Goal: Information Seeking & Learning: Learn about a topic

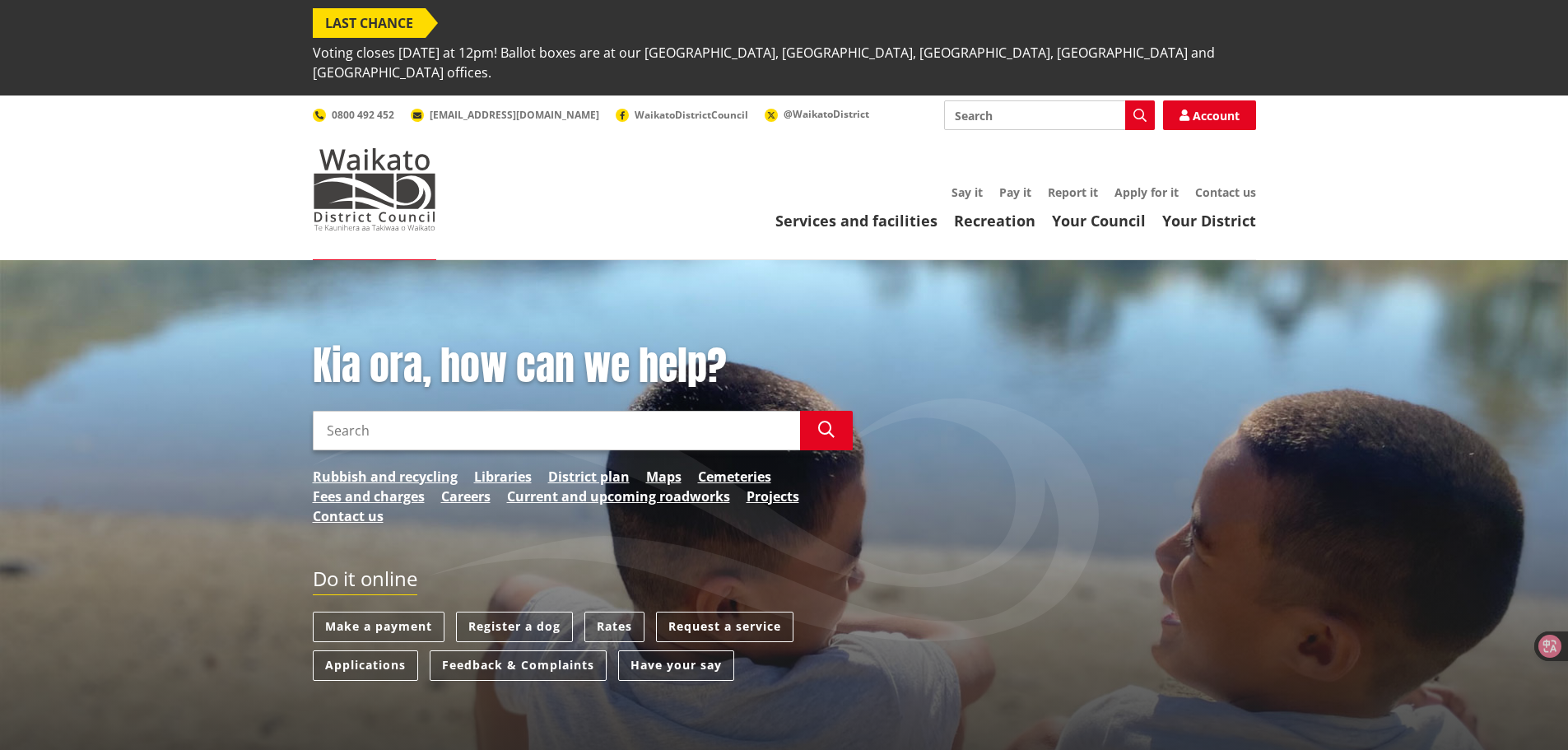
click at [922, 410] on div "Kia ora, how can we help? Search Search Rubbish and recycling Libraries Distric…" at bounding box center [784, 519] width 968 height 354
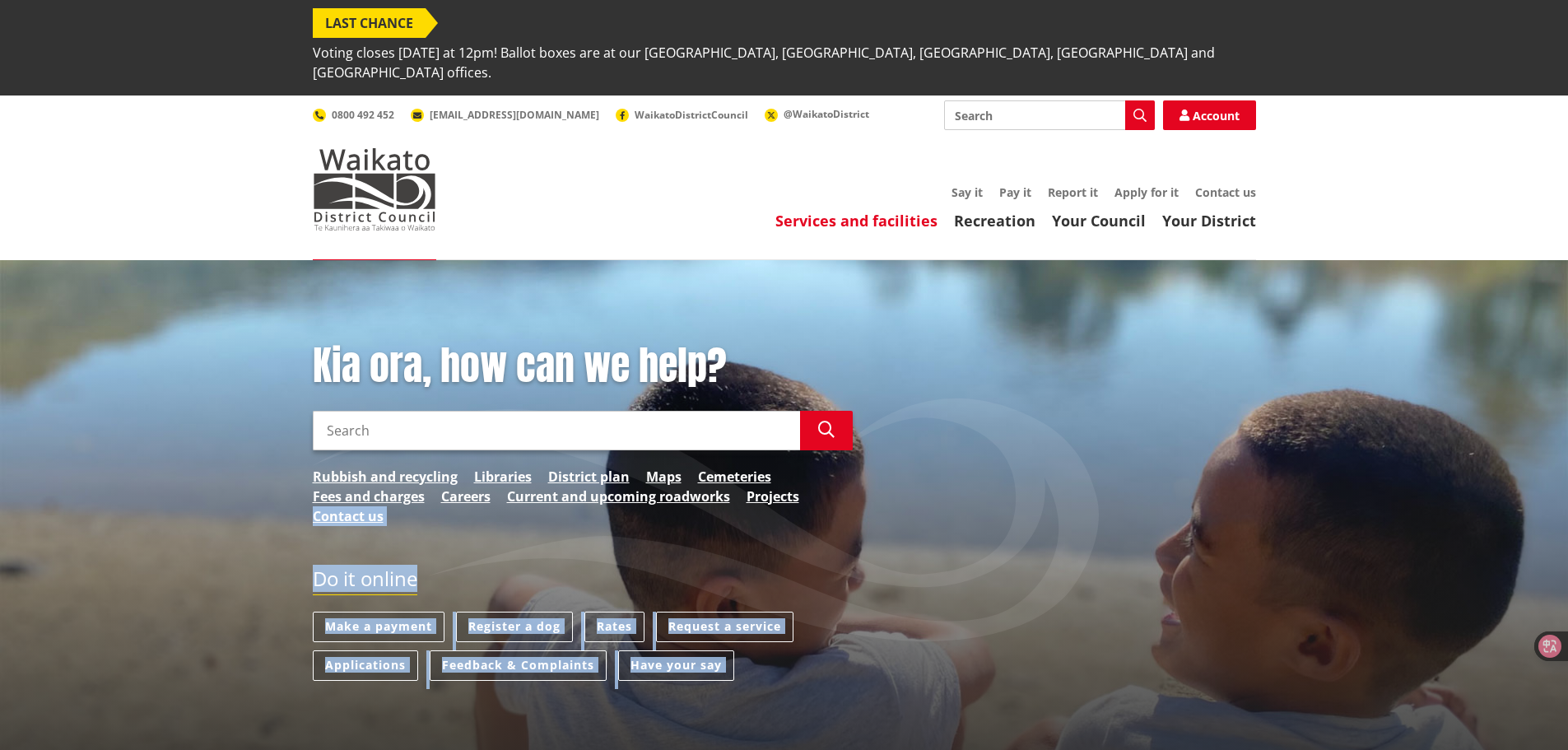
click at [922, 211] on link "Services and facilities" at bounding box center [856, 221] width 162 height 20
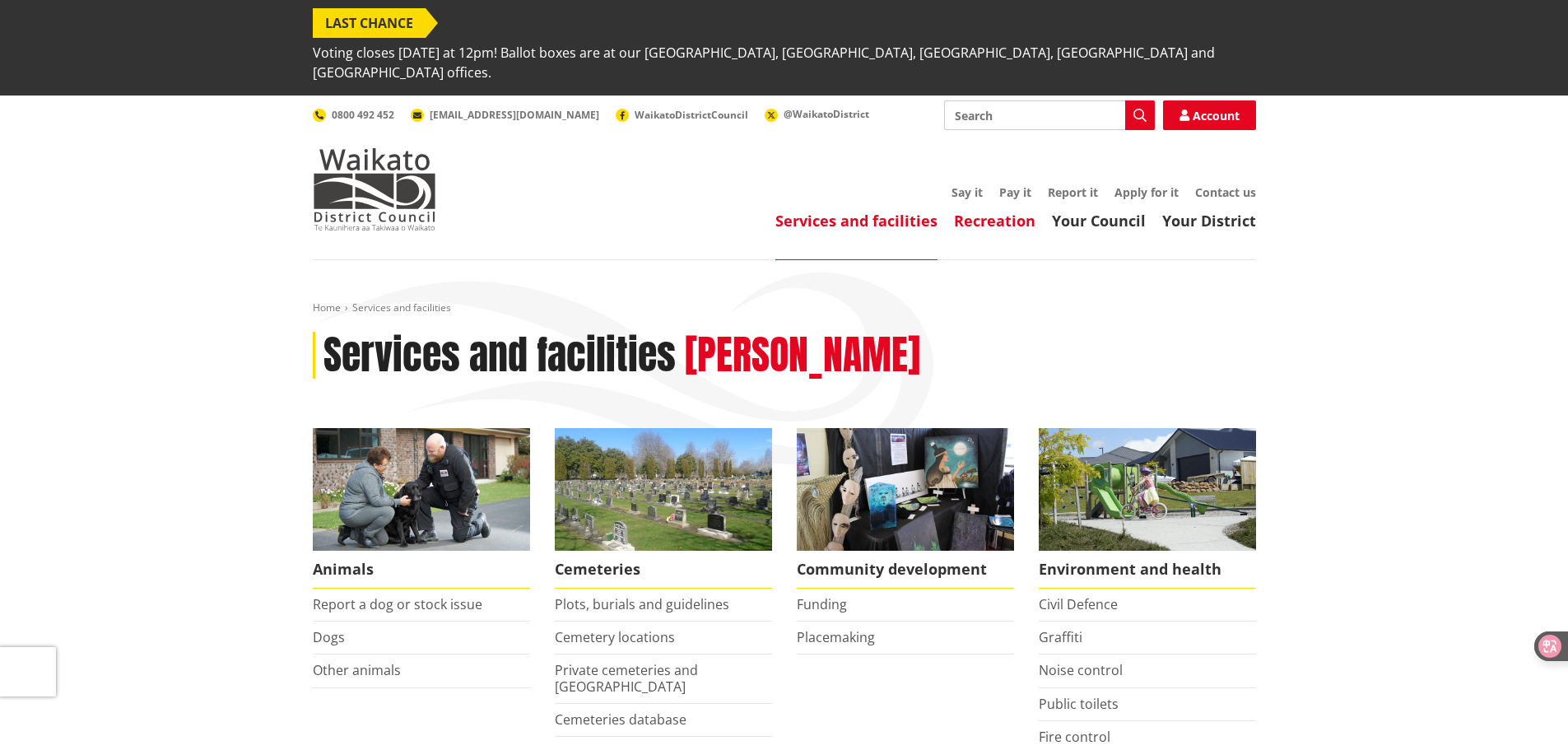
click at [979, 211] on link "Recreation" at bounding box center [994, 221] width 81 height 20
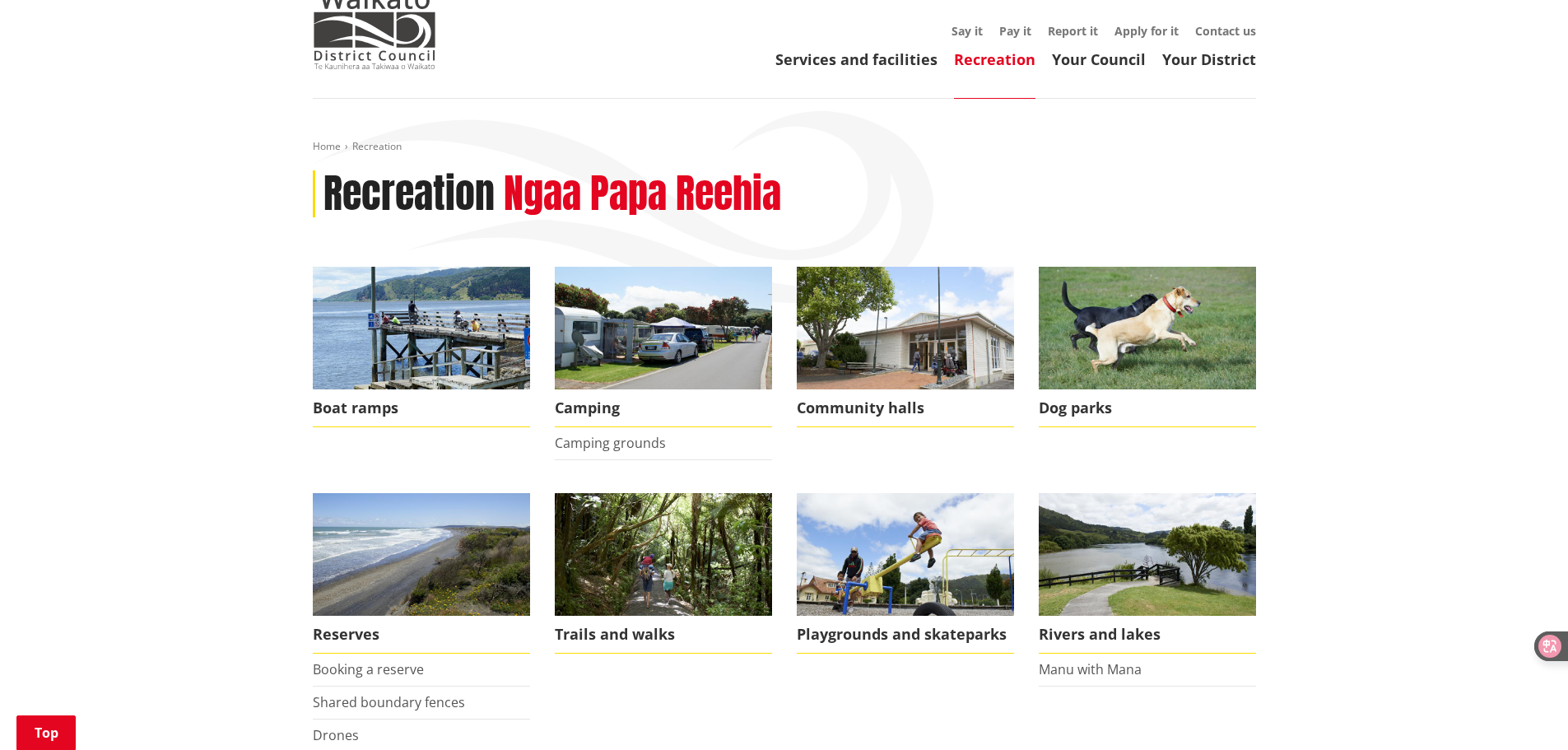
scroll to position [247, 0]
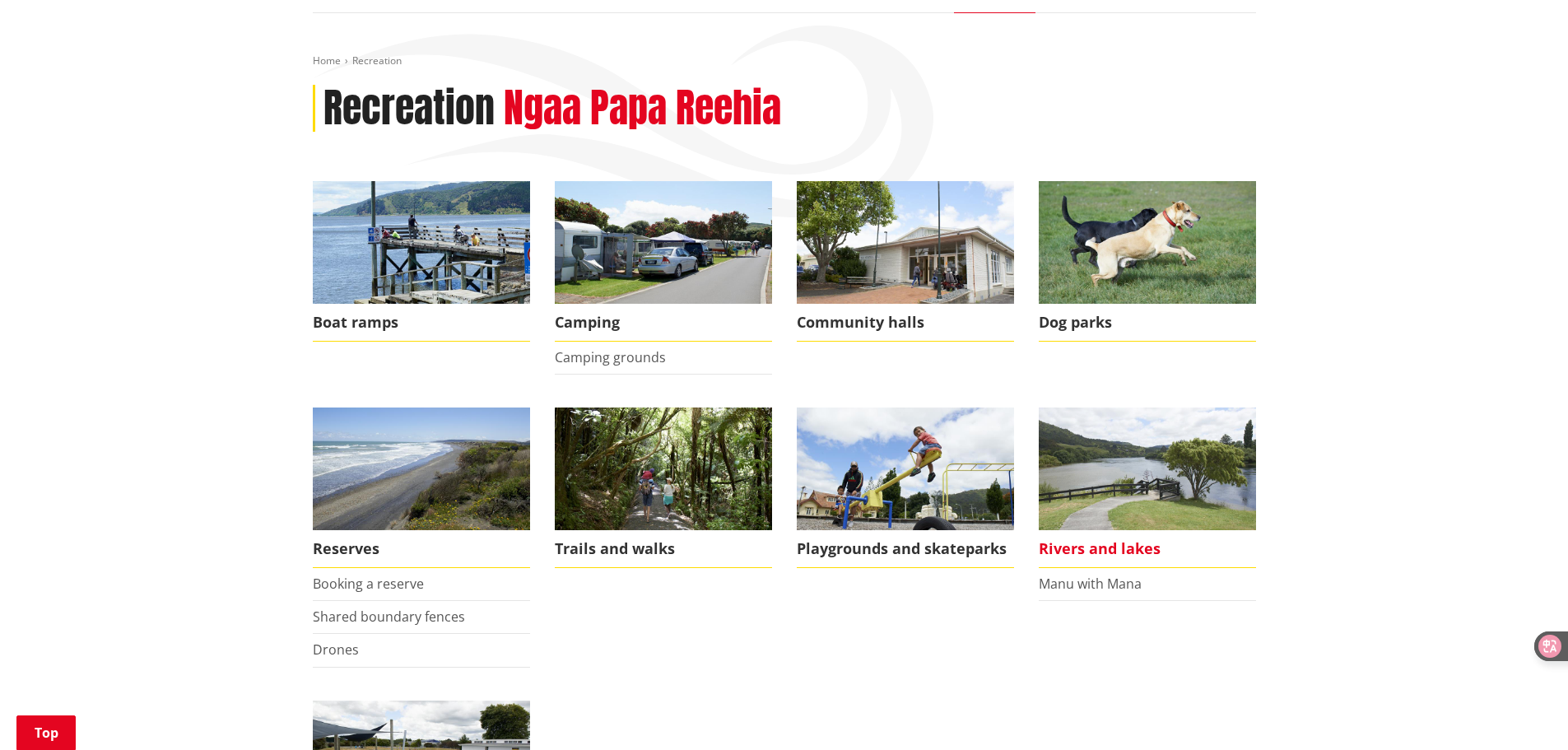
click at [1096, 454] on img at bounding box center [1147, 469] width 217 height 123
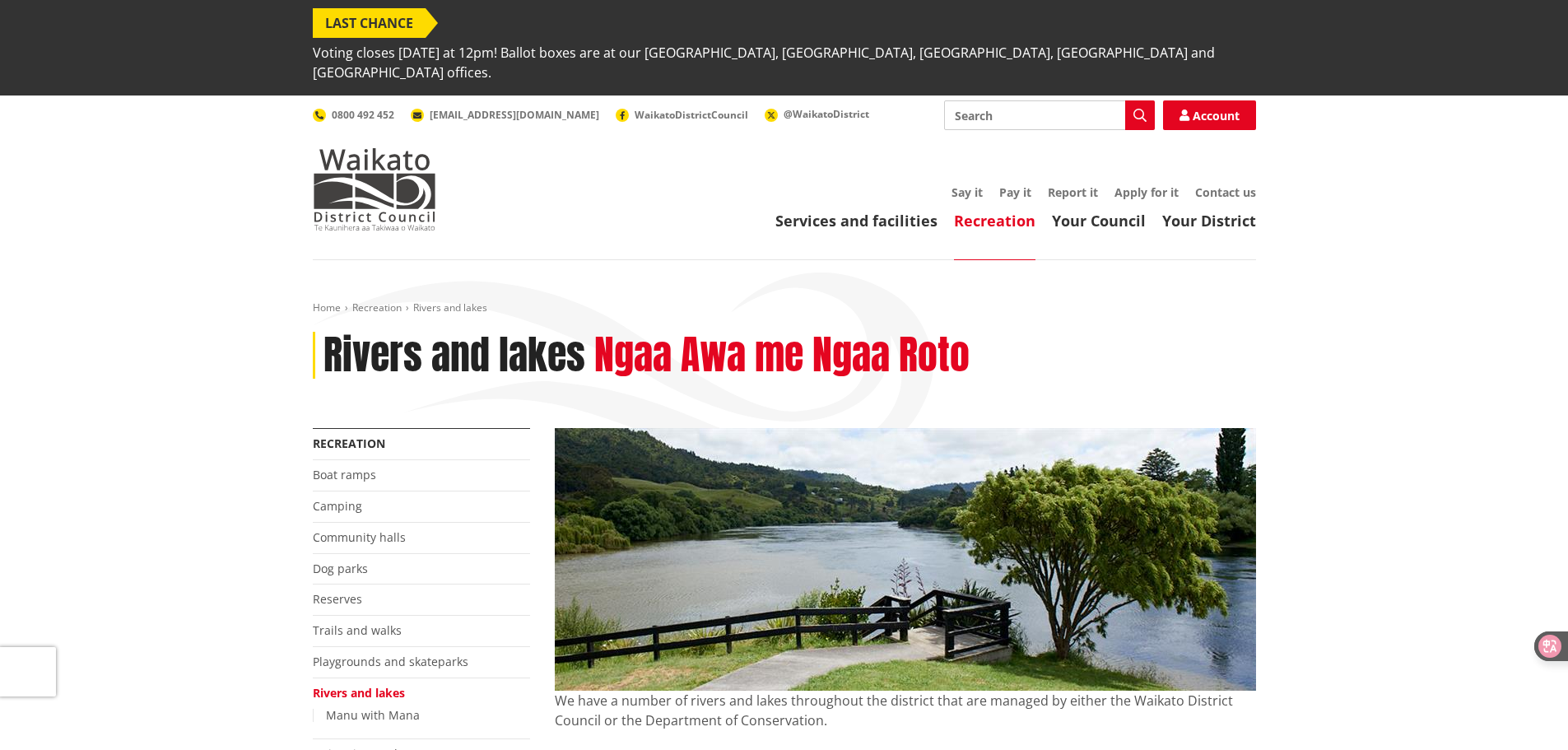
click at [700, 332] on h2 "Ngaa Awa me Ngaa Roto" at bounding box center [781, 355] width 375 height 48
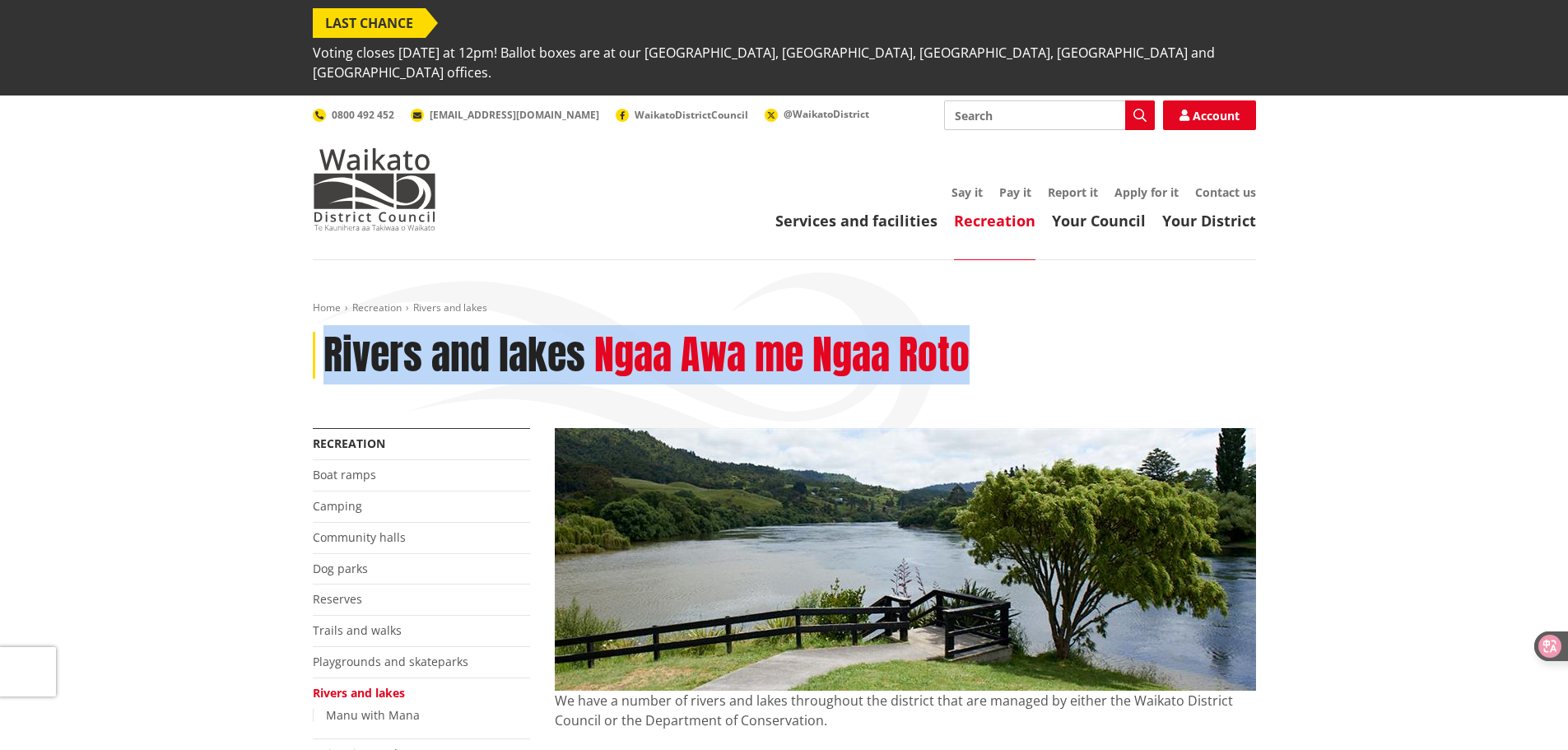
click at [700, 332] on h2 "Ngaa Awa me Ngaa Roto" at bounding box center [781, 355] width 375 height 48
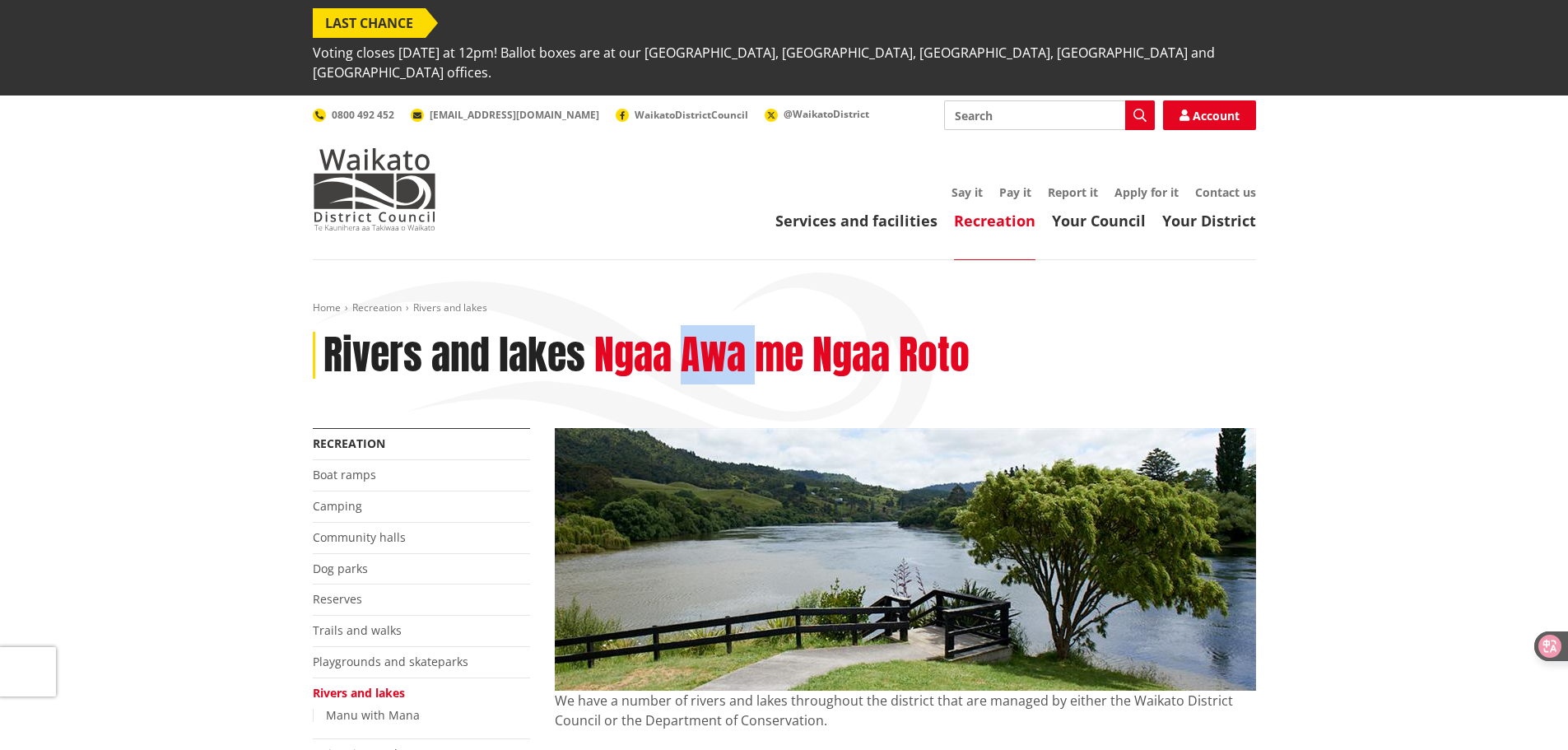
click at [700, 332] on h2 "Ngaa Awa me Ngaa Roto" at bounding box center [781, 355] width 375 height 48
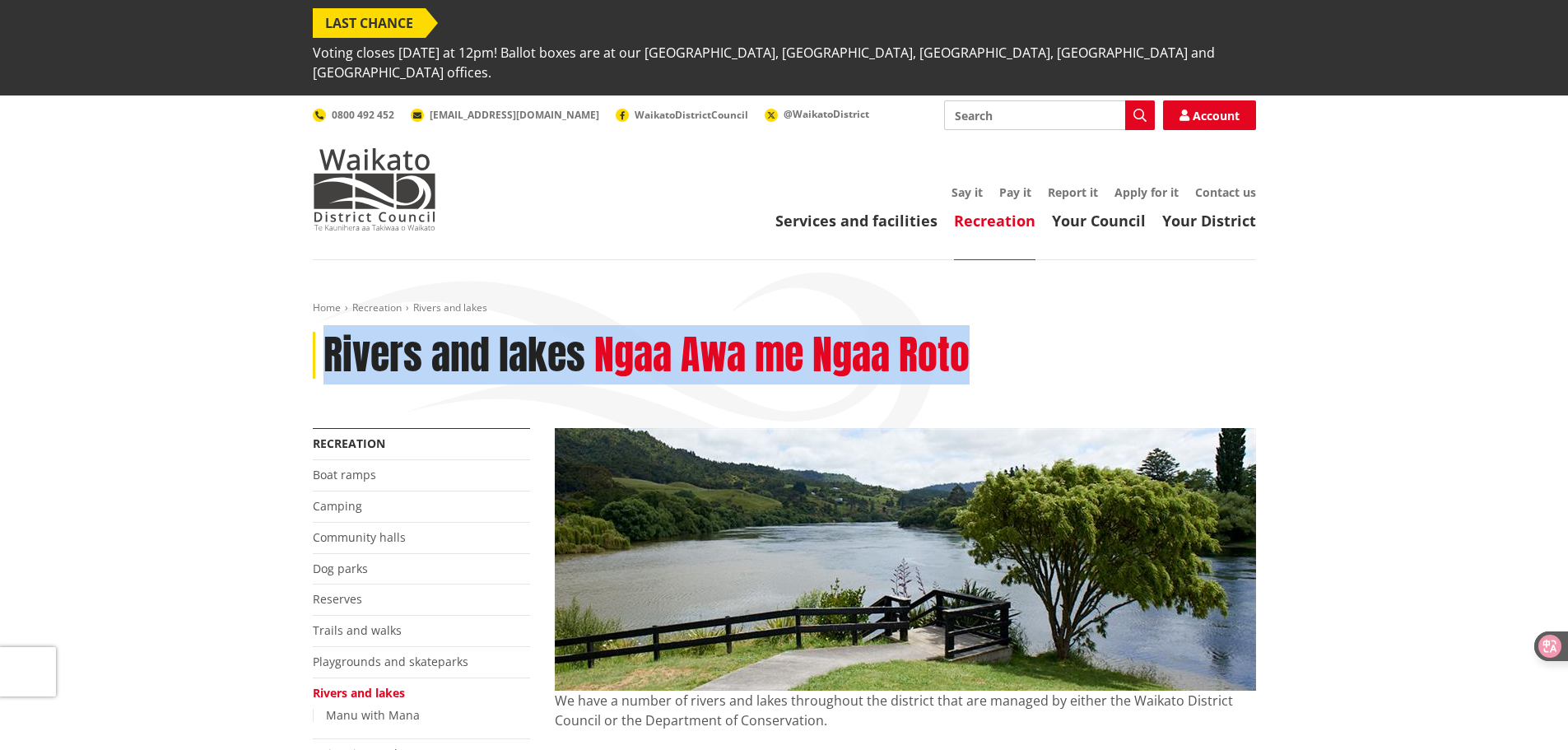
click at [700, 332] on h2 "Ngaa Awa me Ngaa Roto" at bounding box center [781, 355] width 375 height 48
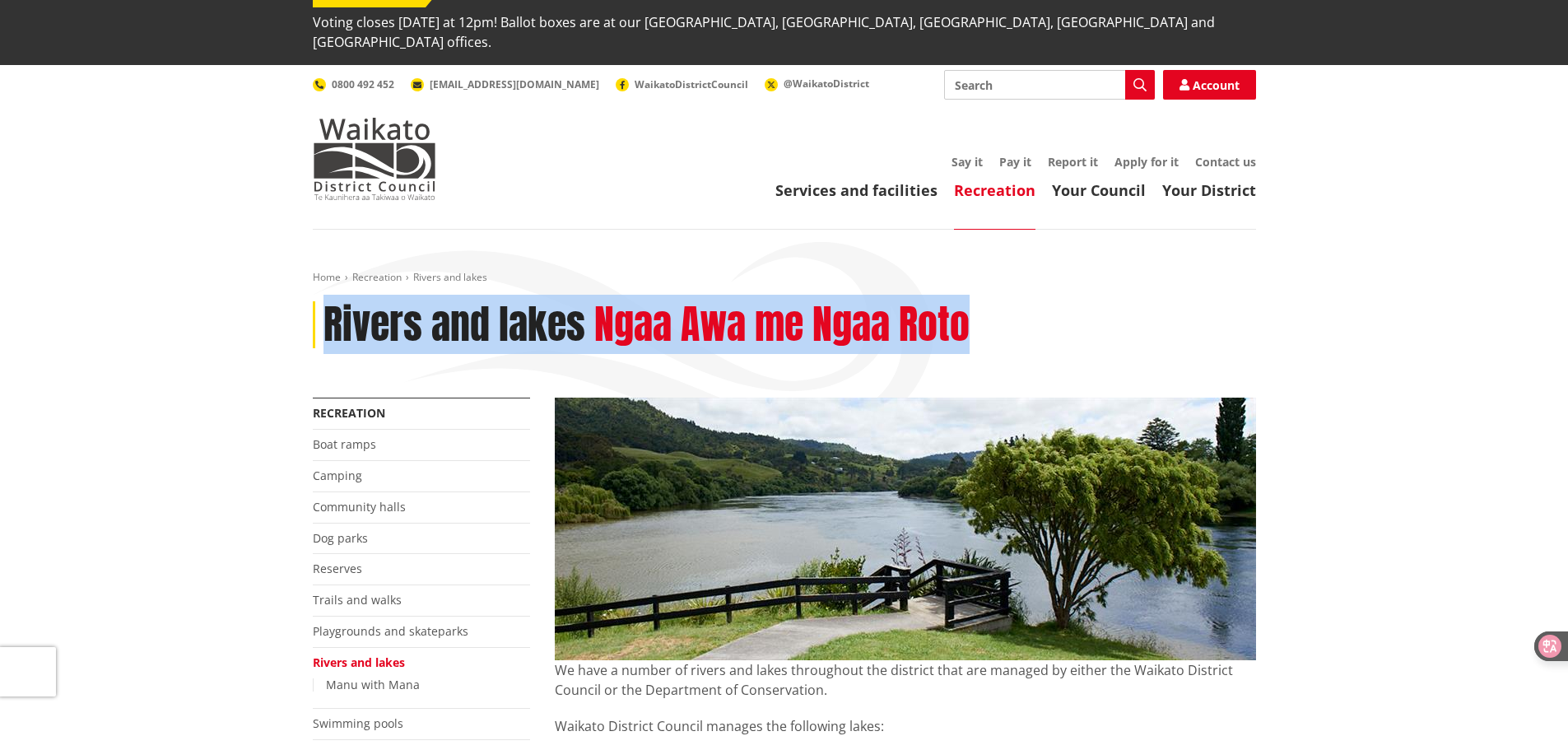
scroll to position [82, 0]
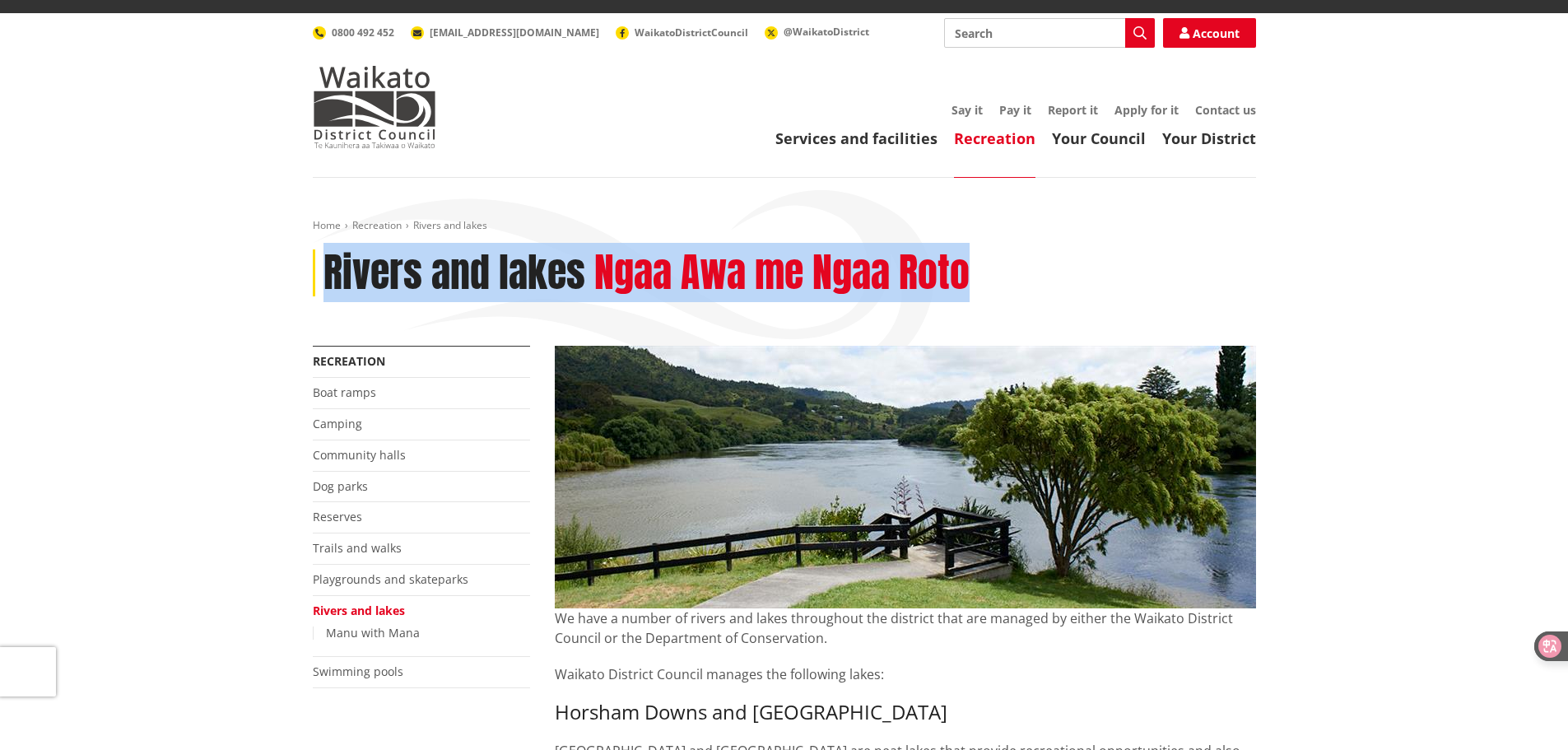
click at [879, 249] on h2 "Ngaa Awa me Ngaa Roto" at bounding box center [781, 273] width 375 height 48
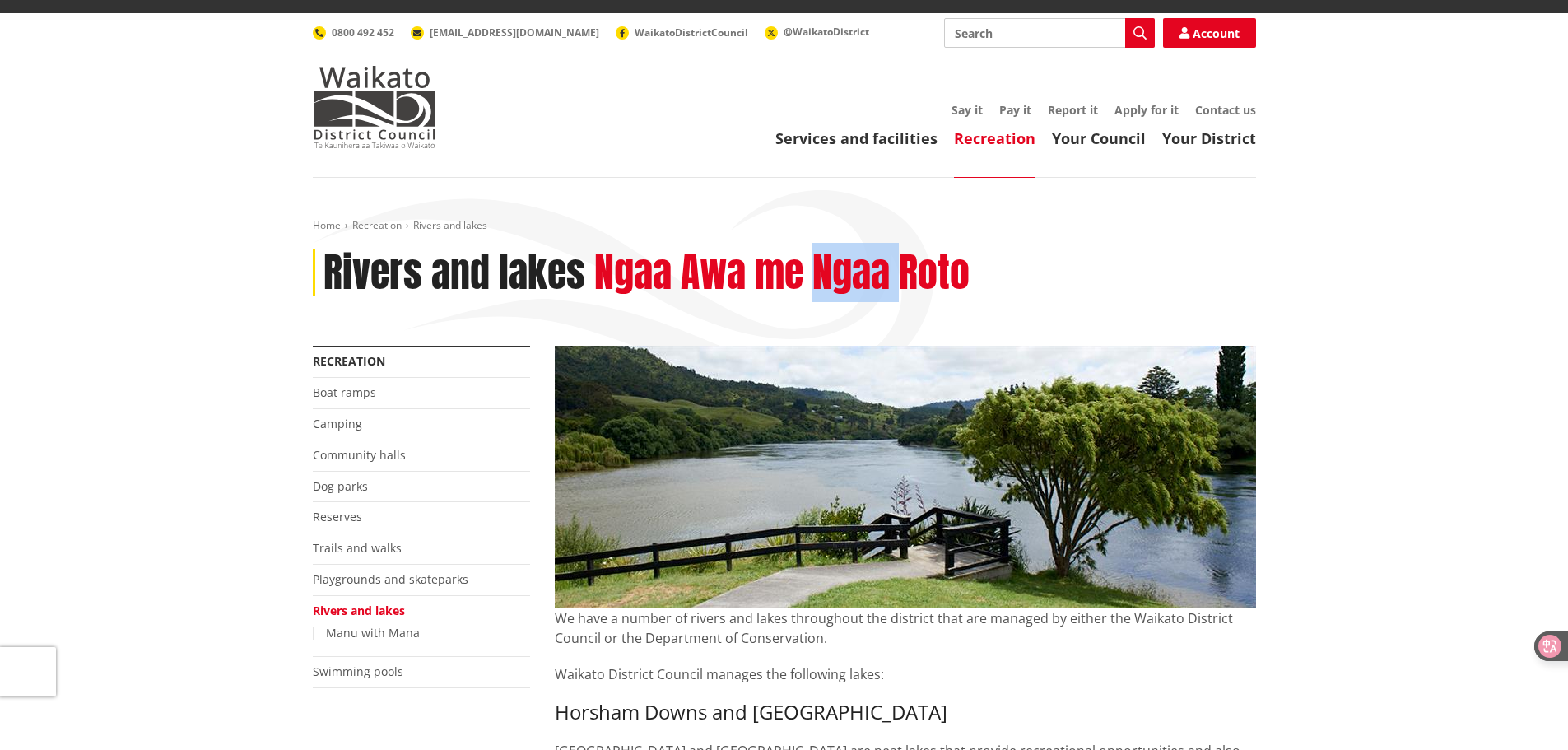
click at [879, 249] on h2 "Ngaa Awa me Ngaa Roto" at bounding box center [781, 273] width 375 height 48
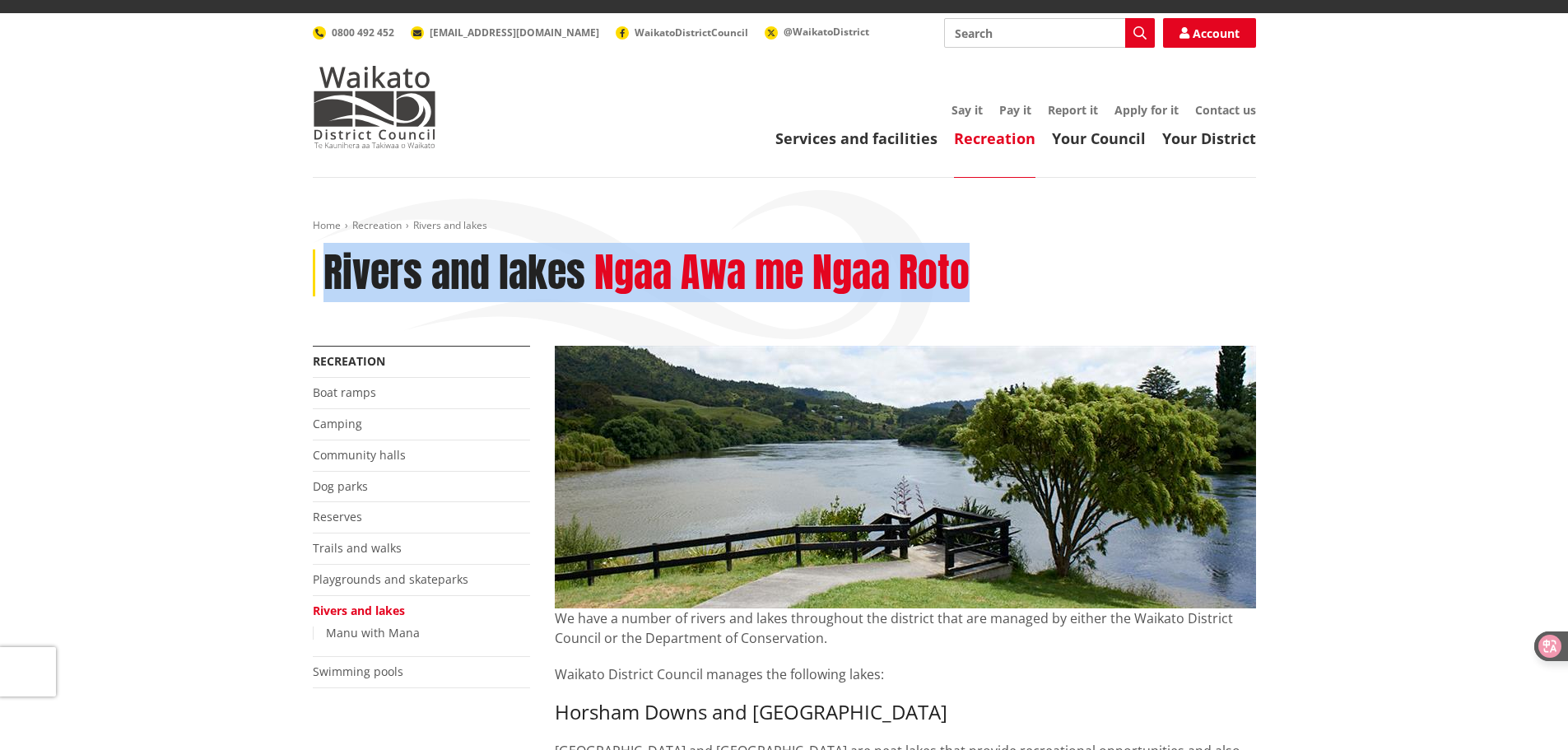
click at [879, 249] on h2 "Ngaa Awa me Ngaa Roto" at bounding box center [781, 273] width 375 height 48
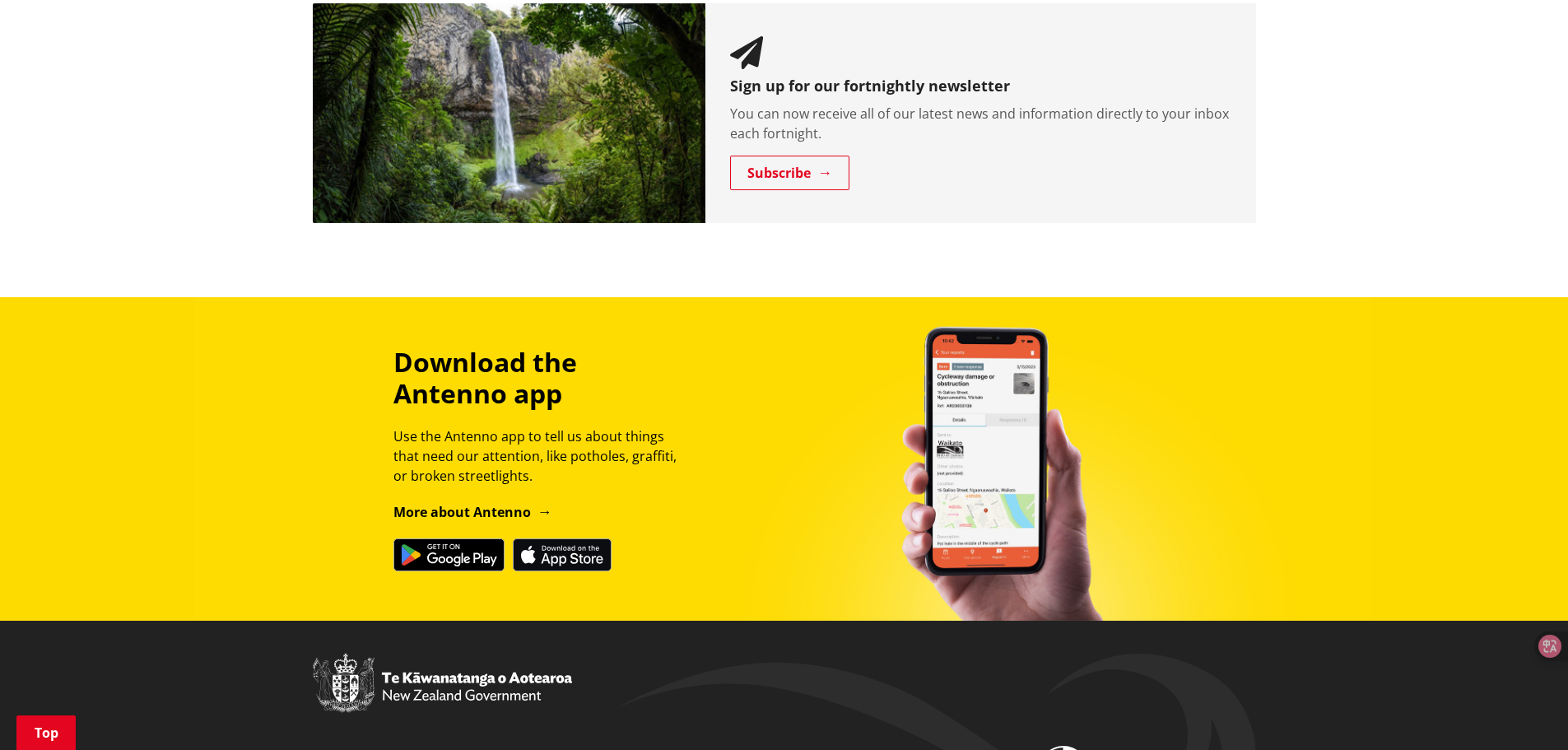
scroll to position [1933, 0]
